Goal: Task Accomplishment & Management: Complete application form

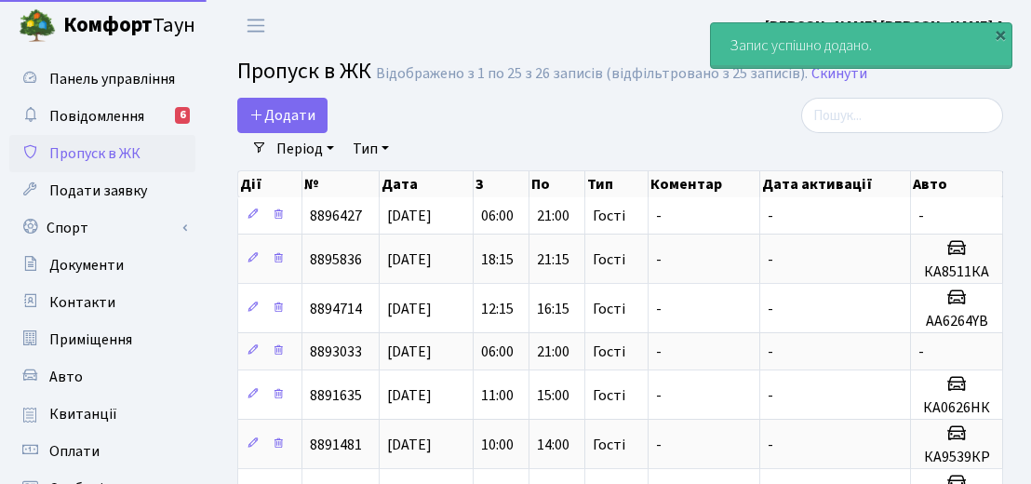
select select "25"
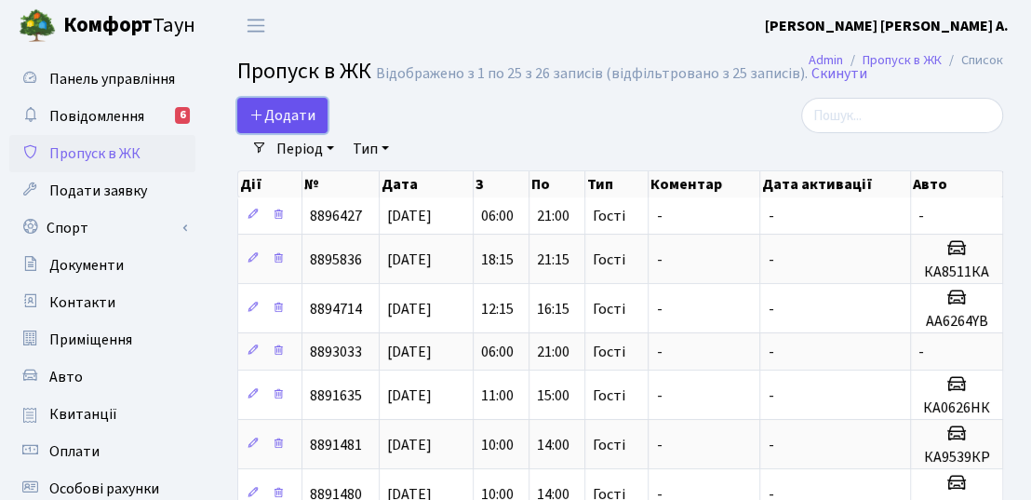
click at [317, 115] on link "Додати" at bounding box center [282, 115] width 90 height 35
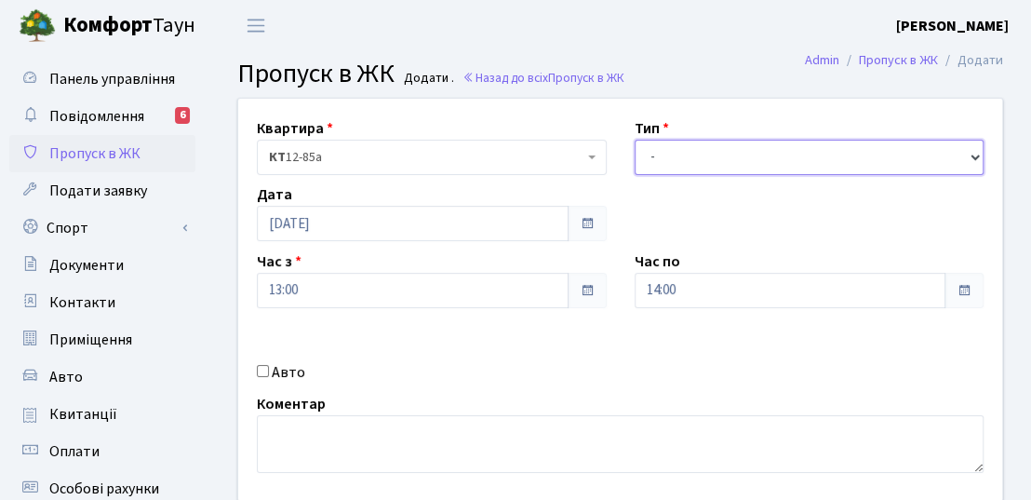
click at [710, 145] on select "- Доставка Таксі Гості Сервіс" at bounding box center [810, 157] width 350 height 35
select select "3"
click at [635, 140] on select "- Доставка Таксі Гості Сервіс" at bounding box center [810, 157] width 350 height 35
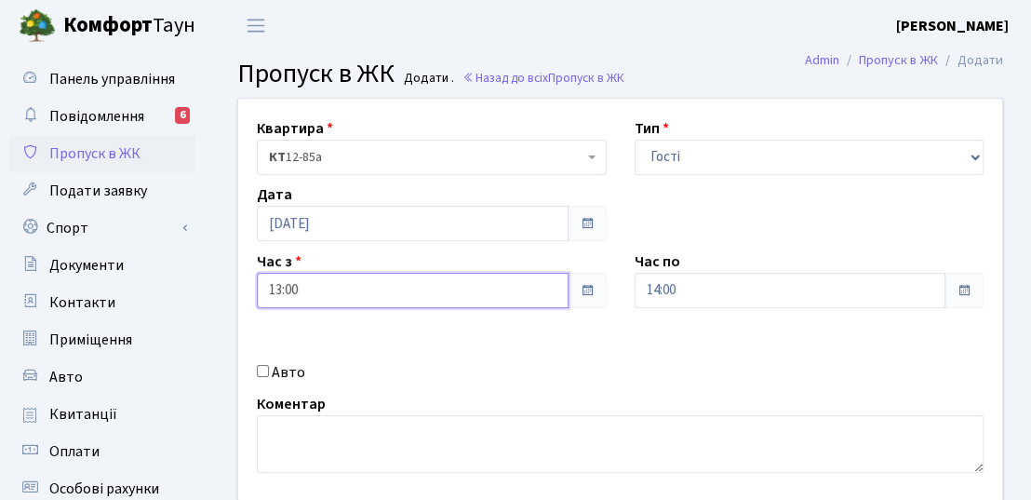
click at [279, 296] on input "13:00" at bounding box center [413, 290] width 312 height 35
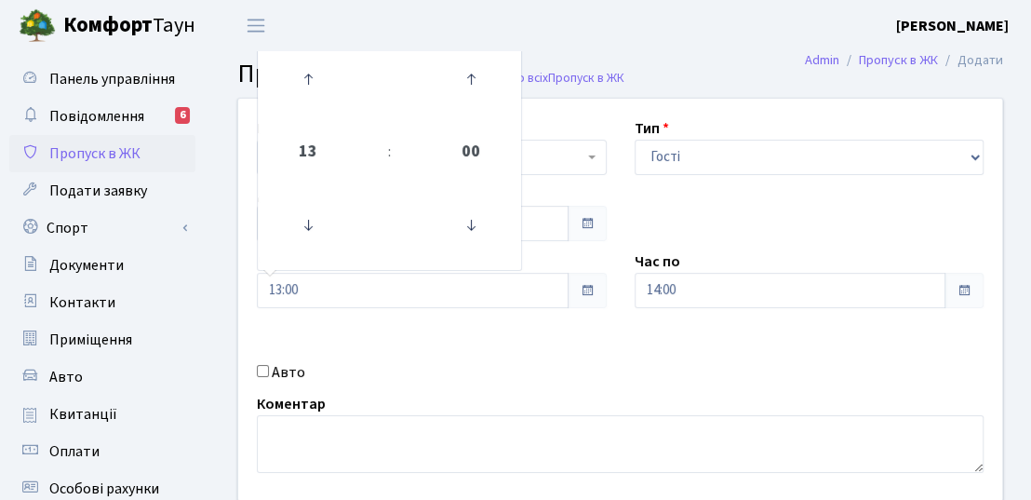
click at [383, 327] on div "Квартира <b>КТ</b>&nbsp;&nbsp;&nbsp;&nbsp;12-85а КТ 12-85а Тип - Доставка Таксі…" at bounding box center [620, 300] width 792 height 402
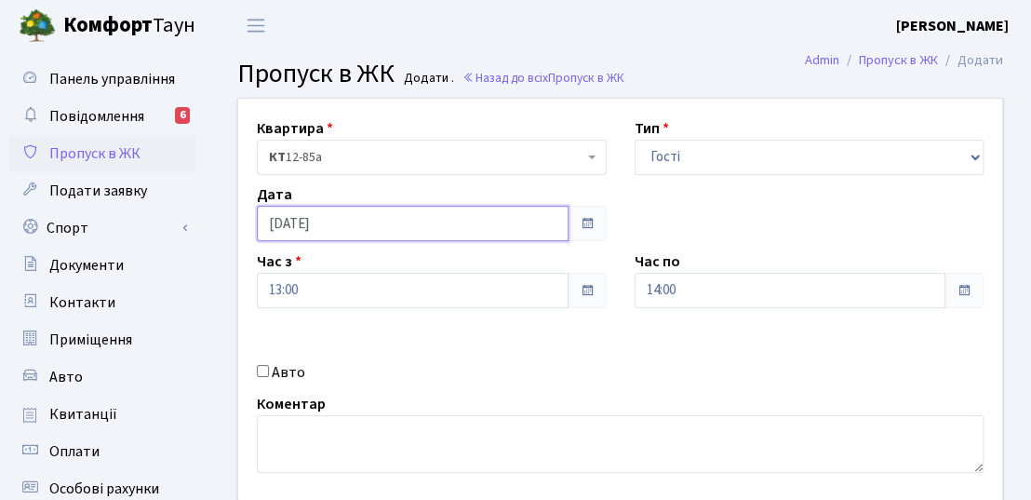
click at [417, 234] on input "19.08.2025" at bounding box center [413, 223] width 312 height 35
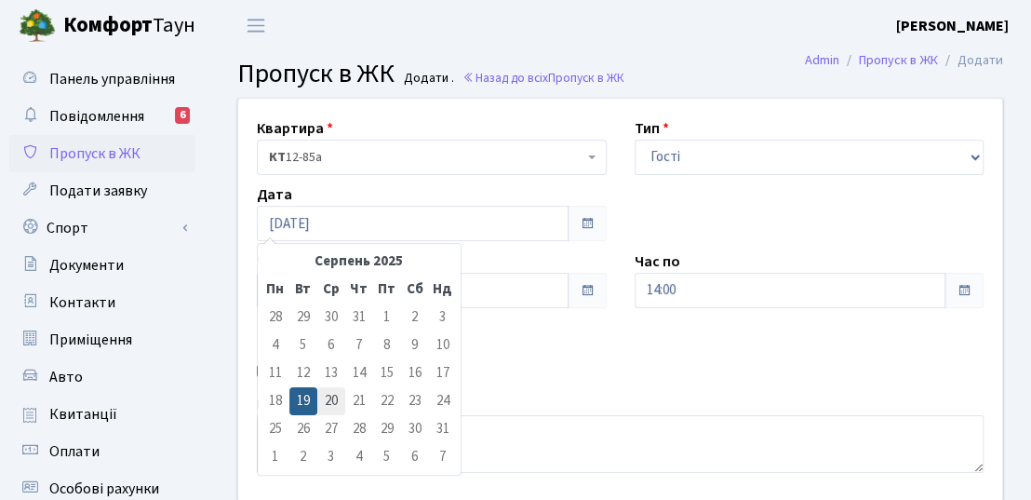
click at [330, 399] on td "20" at bounding box center [331, 401] width 28 height 28
type input "[DATE]"
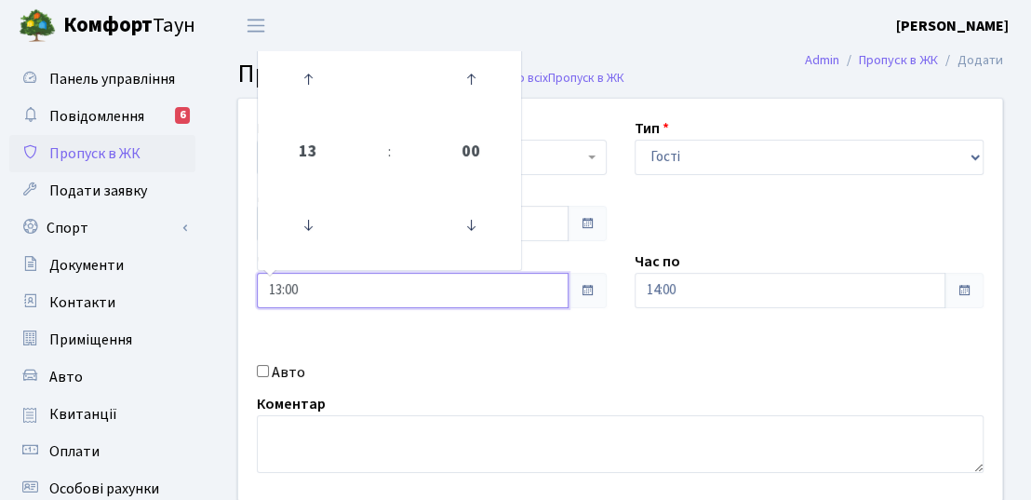
click at [279, 288] on input "13:00" at bounding box center [413, 290] width 312 height 35
type input "06:00"
click at [533, 390] on div "Квартира <b>КТ</b>&nbsp;&nbsp;&nbsp;&nbsp;12-85а КТ 12-85а Тип - Доставка Таксі…" at bounding box center [620, 300] width 792 height 402
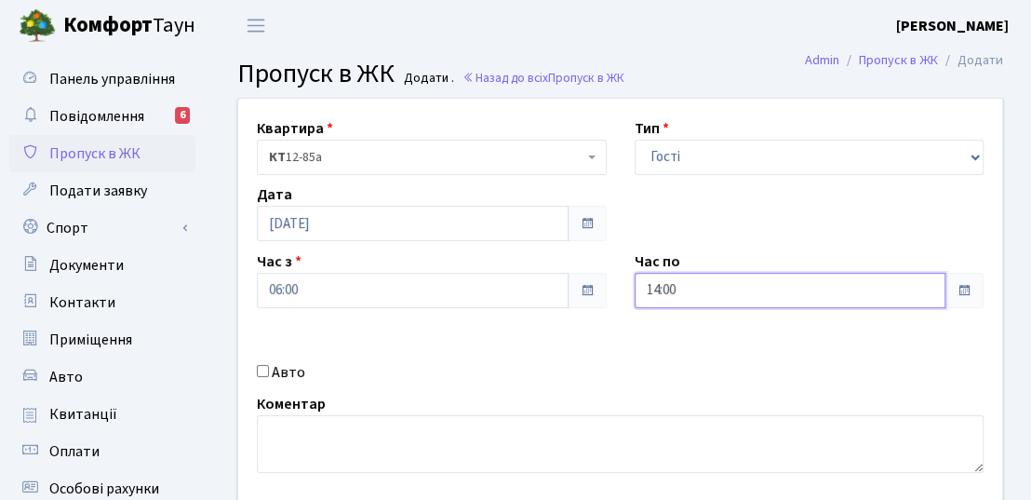
click at [658, 294] on input "14:00" at bounding box center [791, 290] width 312 height 35
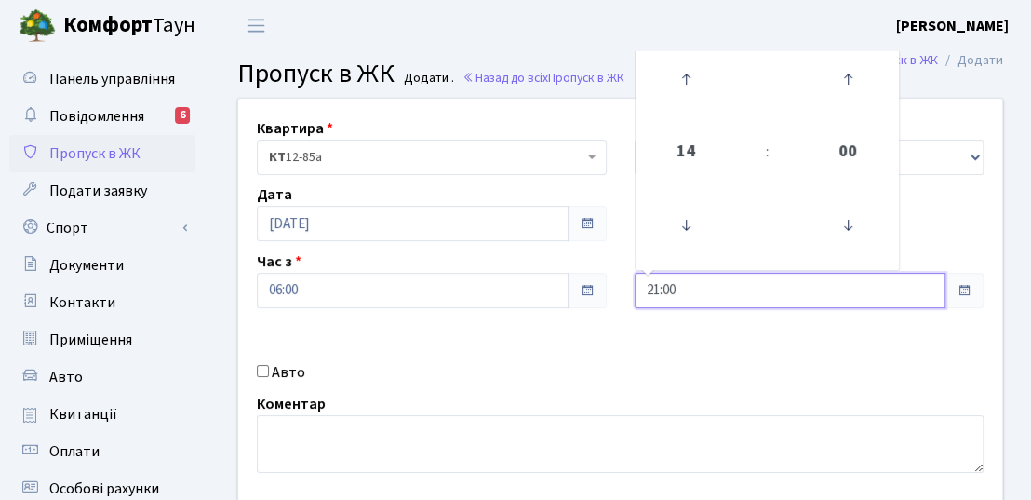
type input "21:00"
click at [432, 361] on div "Авто" at bounding box center [432, 372] width 378 height 22
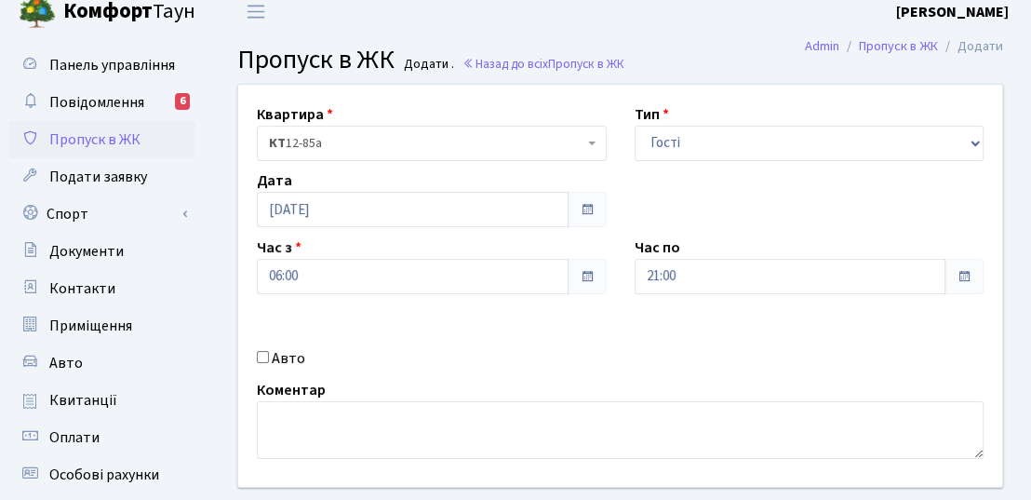
scroll to position [186, 0]
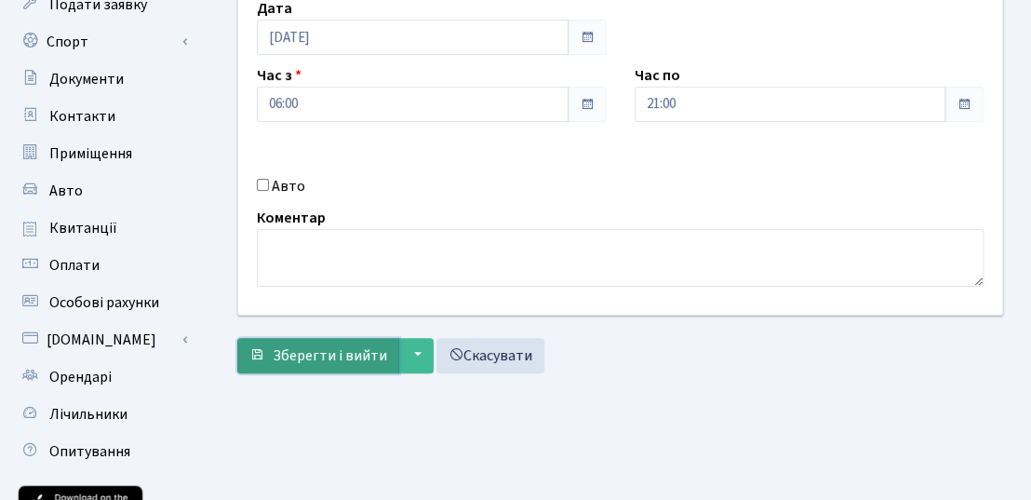
click at [329, 364] on button "Зберегти і вийти" at bounding box center [318, 355] width 162 height 35
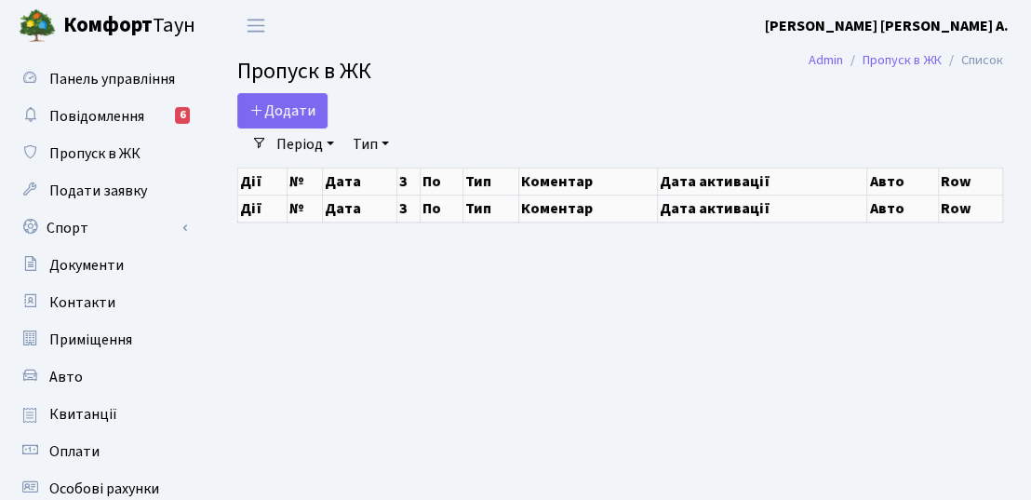
select select "25"
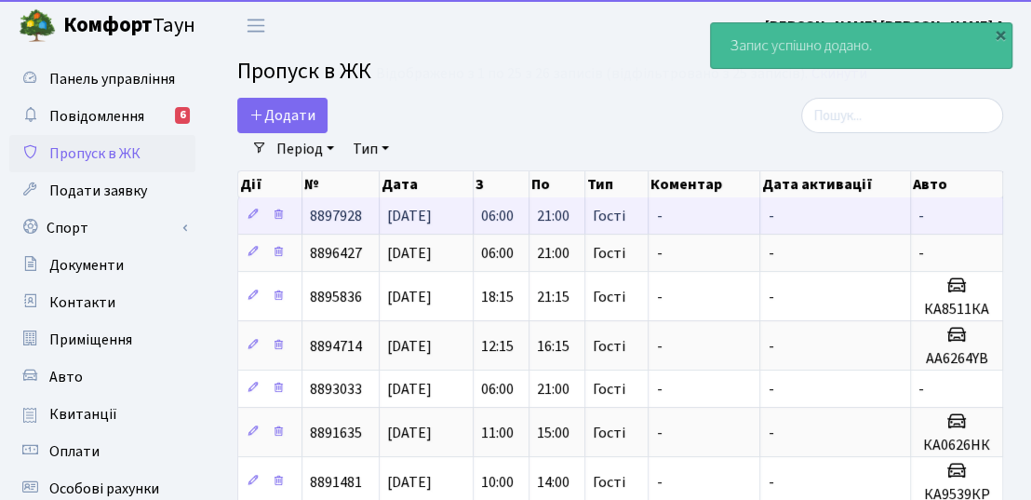
click at [345, 218] on span "8897928" at bounding box center [336, 216] width 52 height 20
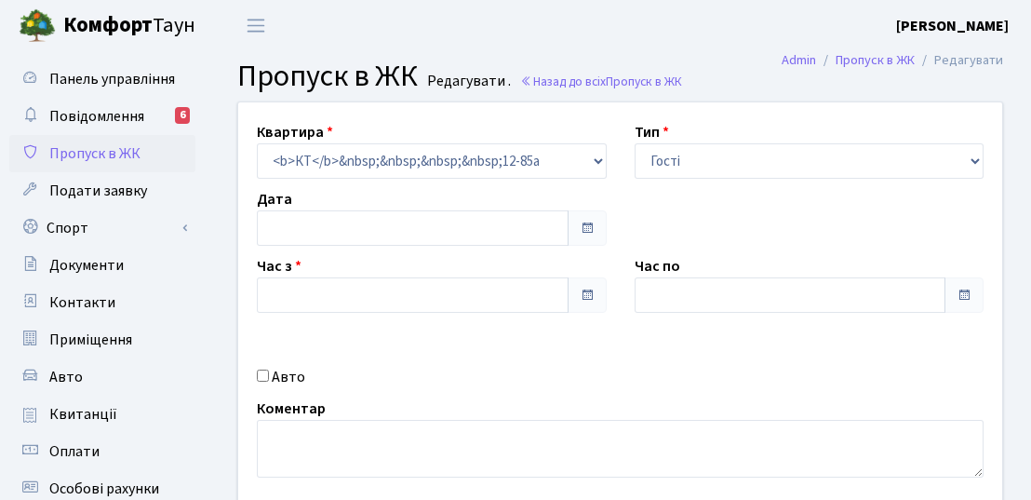
type input "[DATE]"
type input "06:00"
type input "21:00"
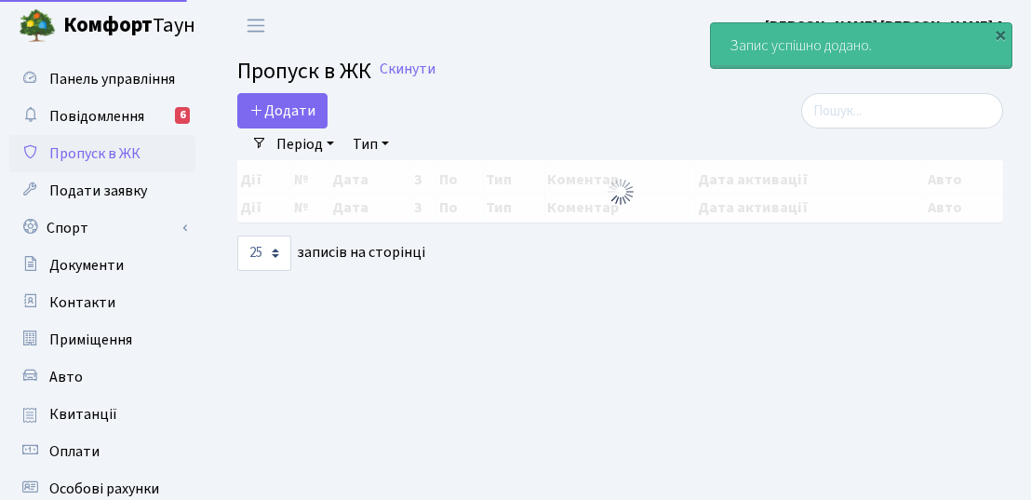
select select "25"
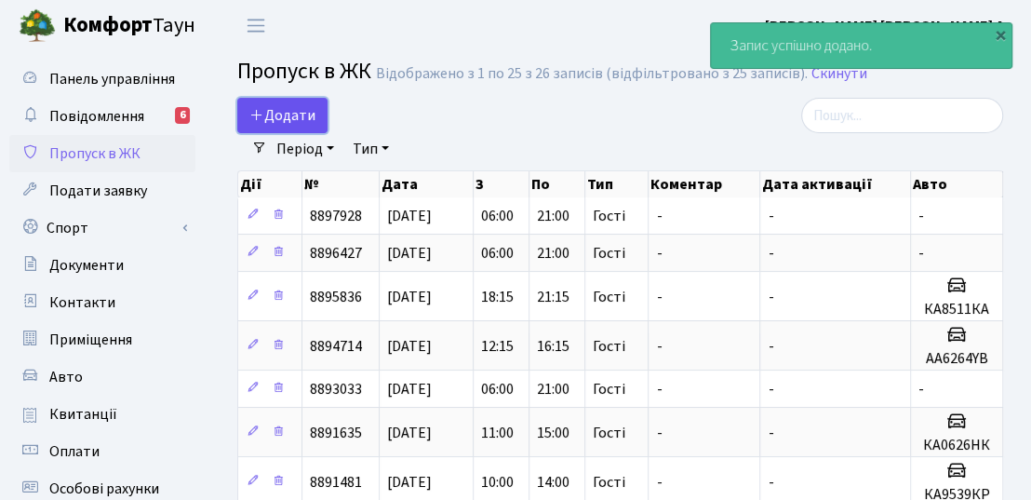
click at [299, 107] on span "Додати" at bounding box center [282, 115] width 66 height 20
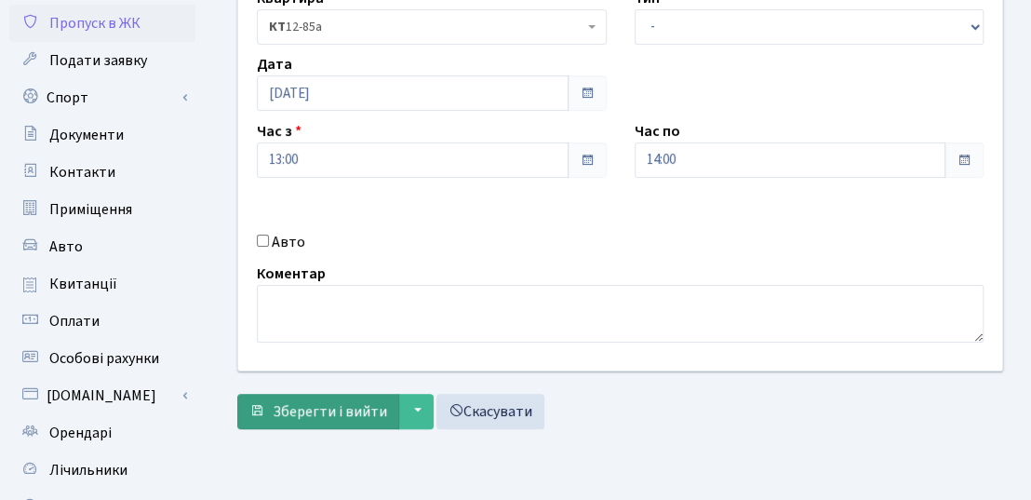
scroll to position [186, 0]
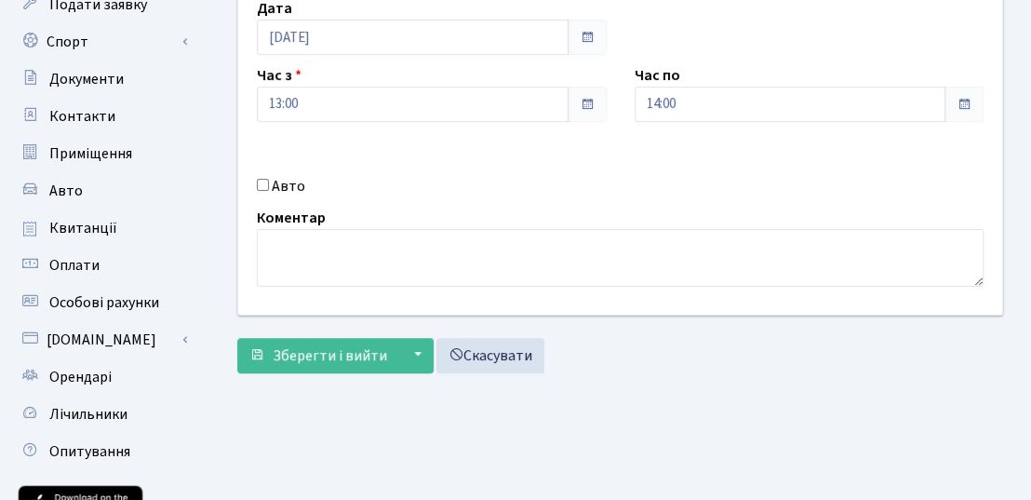
click at [263, 186] on input "Авто" at bounding box center [263, 185] width 12 height 12
checkbox input "true"
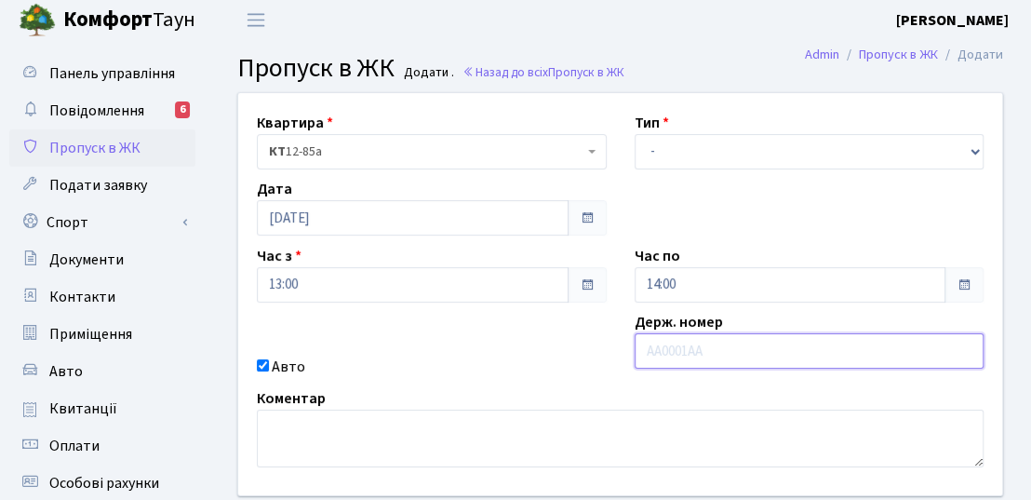
scroll to position [93, 0]
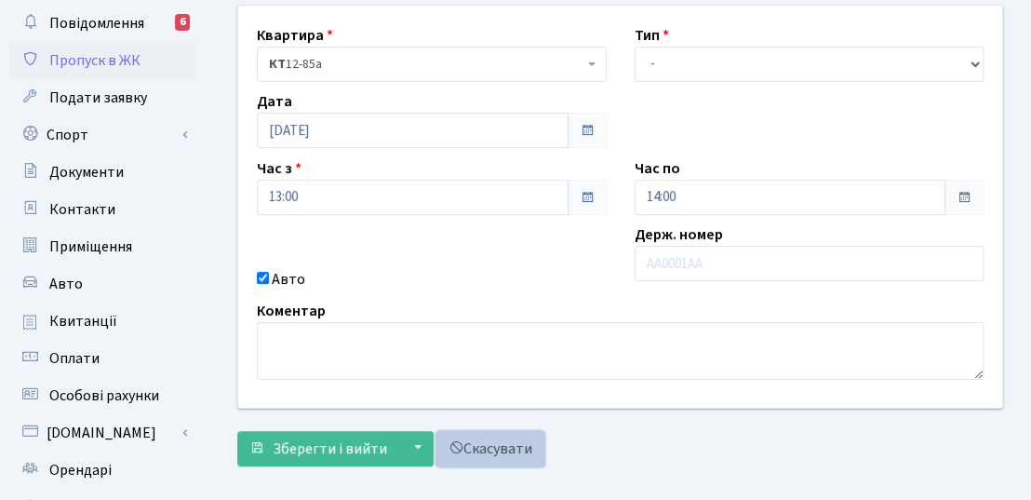
click at [505, 449] on link "Скасувати" at bounding box center [491, 448] width 108 height 35
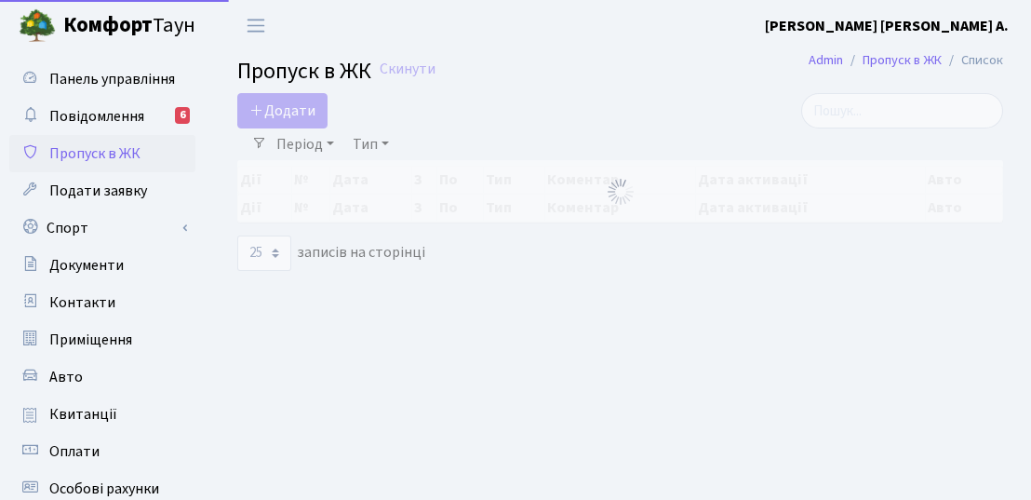
select select "25"
